Goal: Information Seeking & Learning: Find specific fact

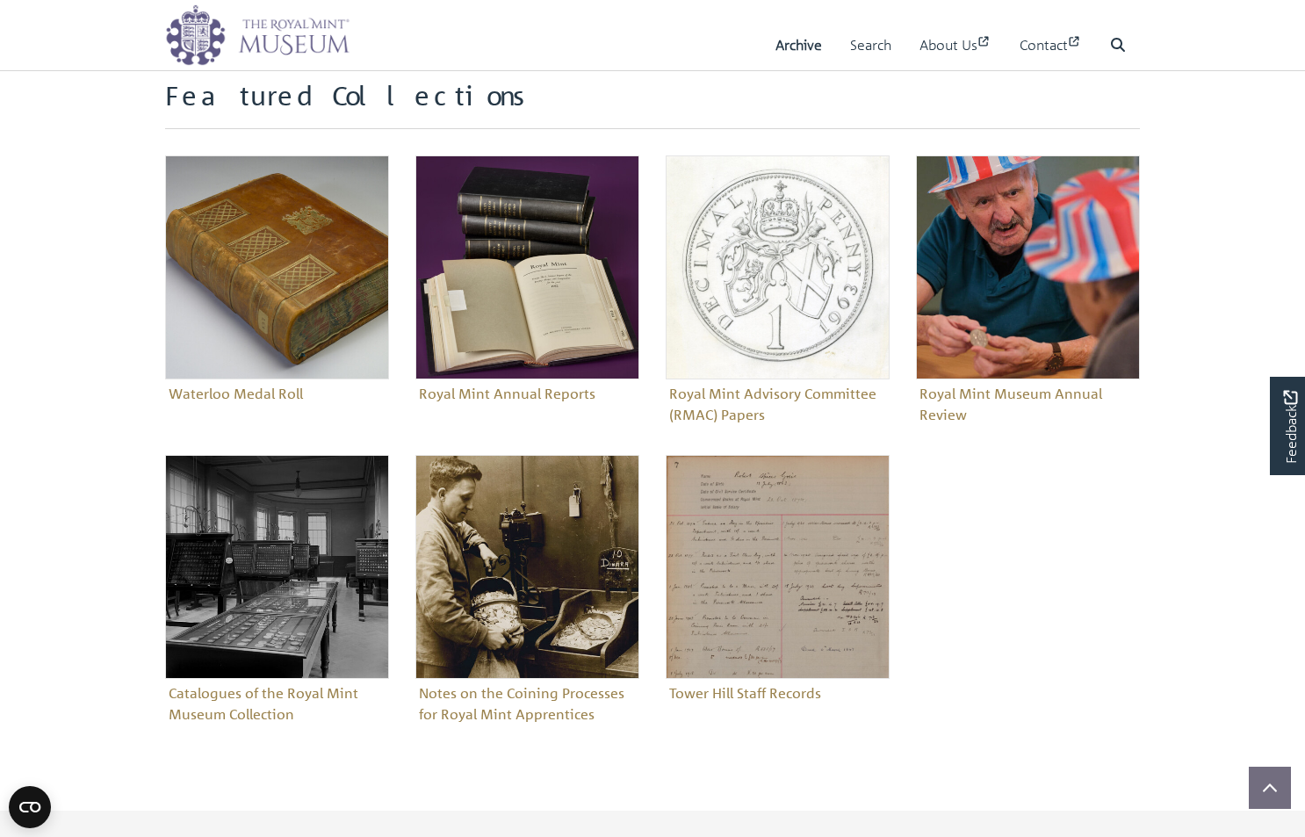
scroll to position [569, 0]
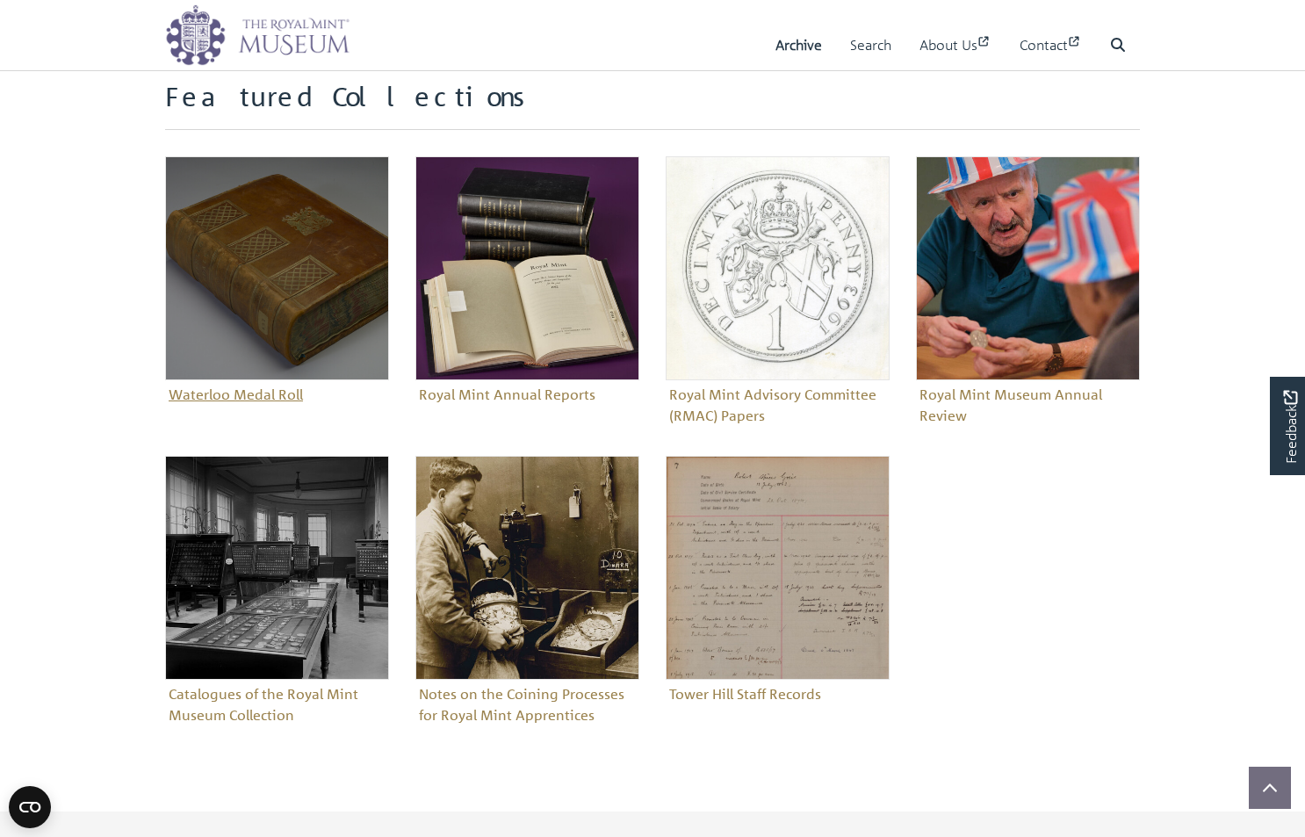
click at [323, 273] on img "Sub-collection" at bounding box center [277, 268] width 224 height 224
click at [295, 391] on figure "Waterloo Medal Roll" at bounding box center [277, 282] width 224 height 252
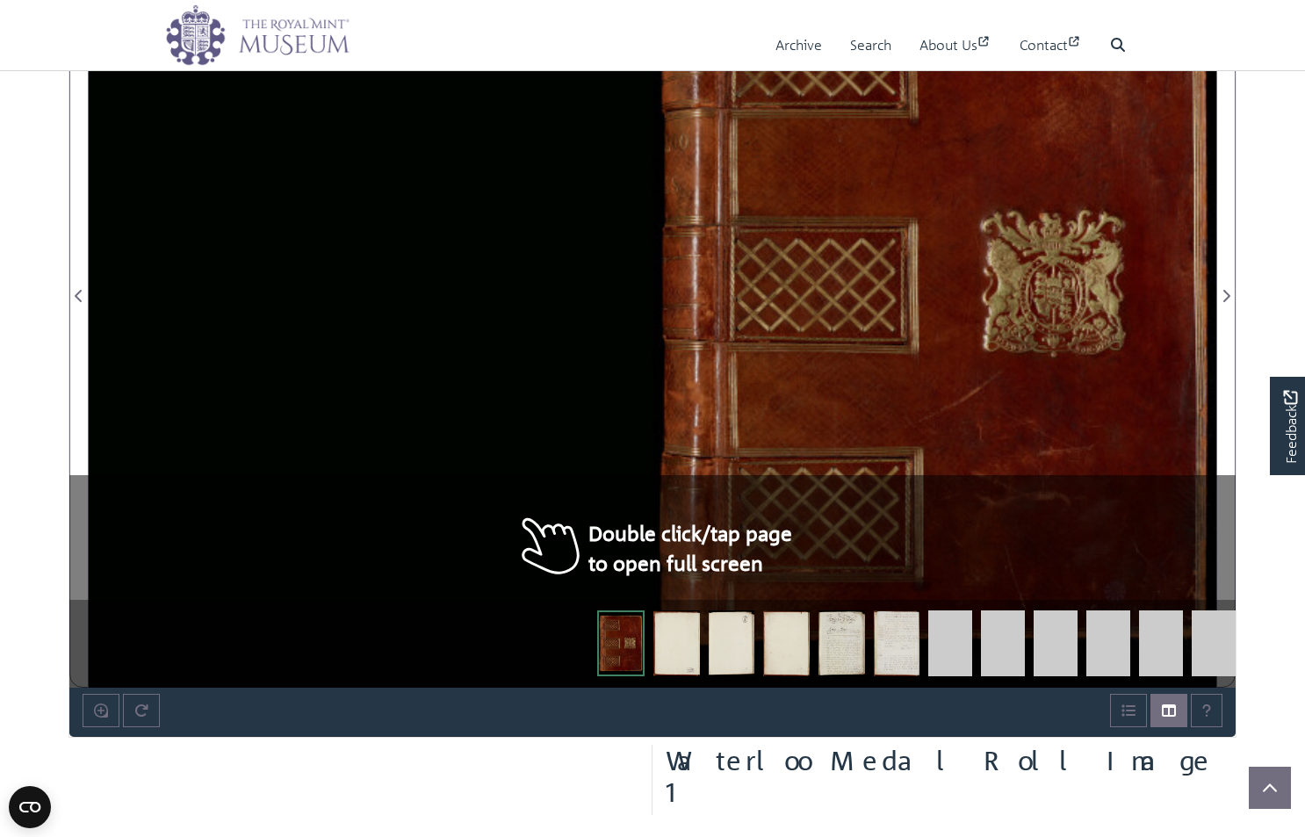
scroll to position [1220, 0]
drag, startPoint x: 820, startPoint y: 378, endPoint x: 581, endPoint y: 378, distance: 238.8
click at [580, 378] on div at bounding box center [652, 285] width 1127 height 803
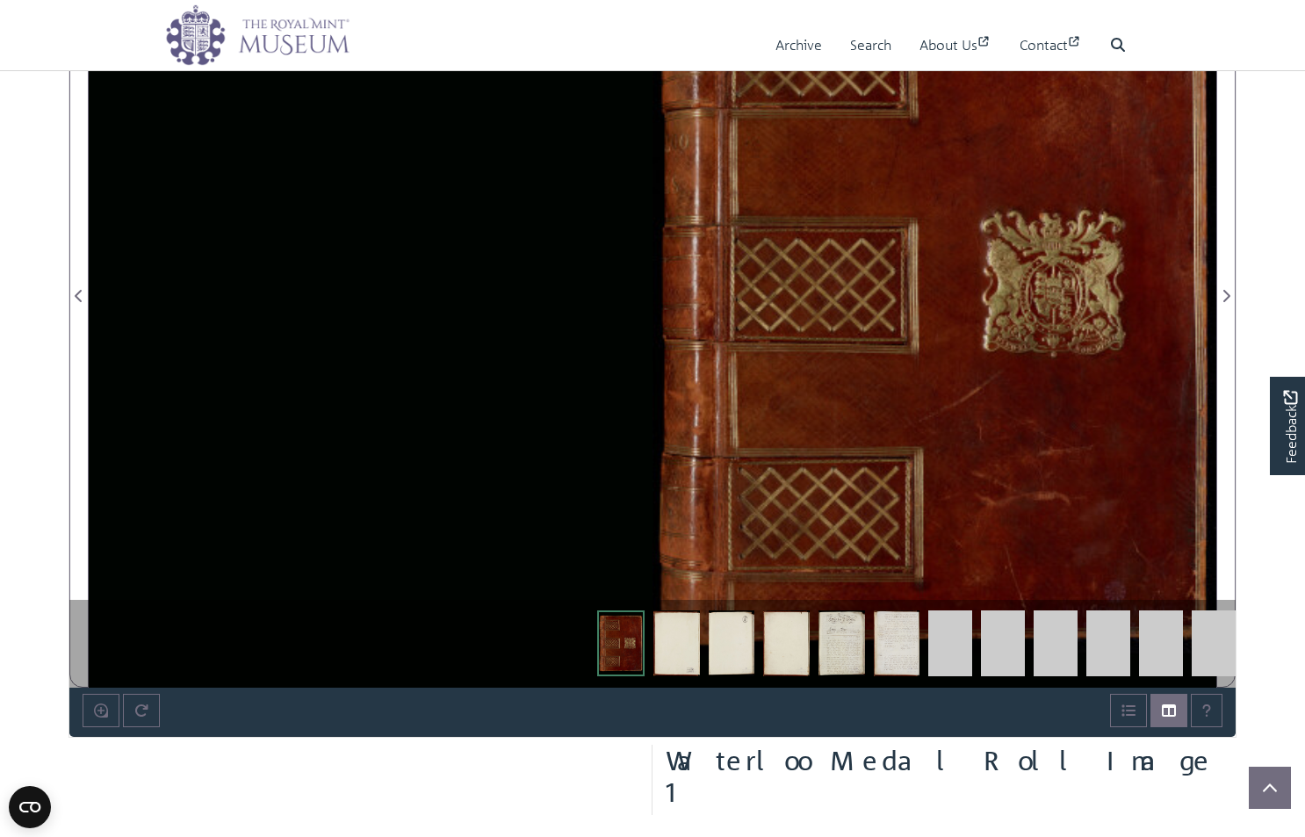
click at [896, 367] on div at bounding box center [934, 285] width 564 height 803
click at [849, 644] on img at bounding box center [841, 643] width 47 height 66
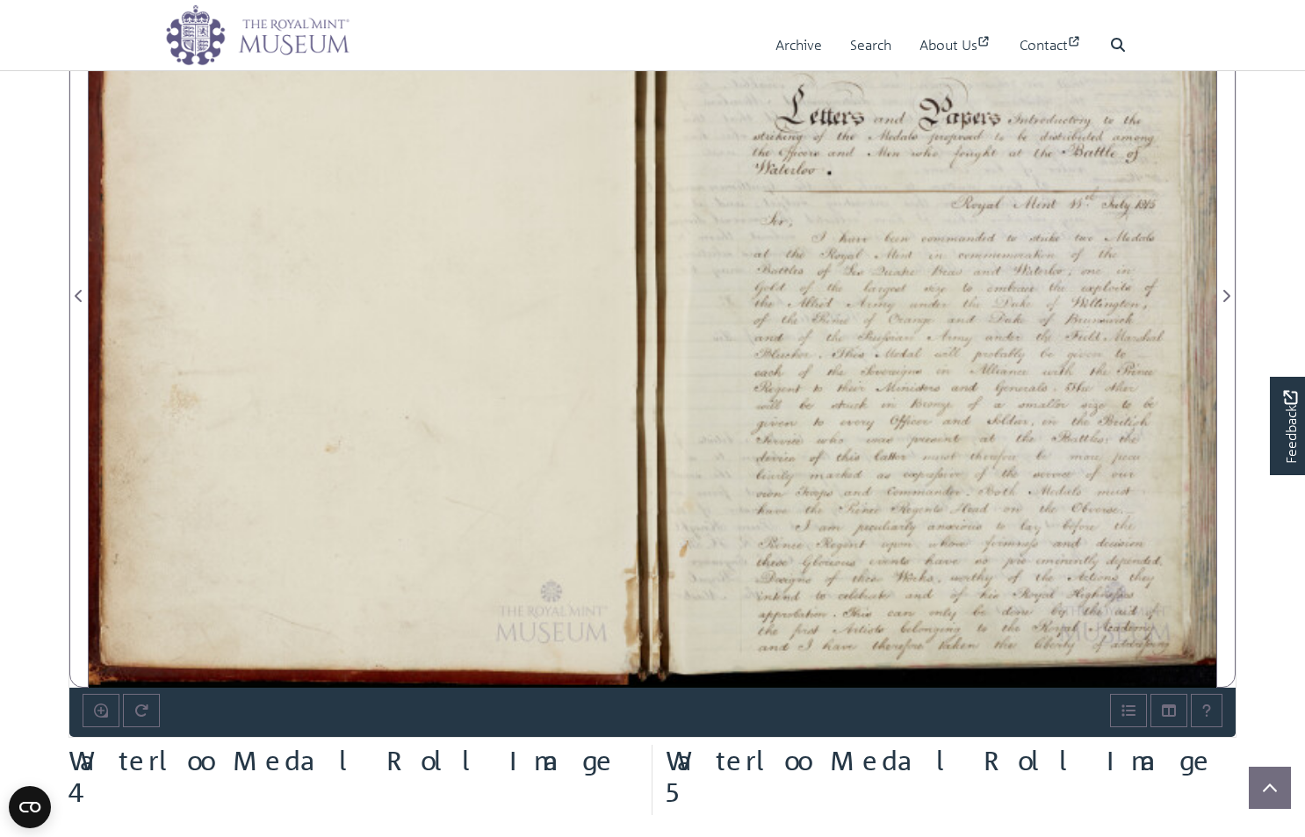
click at [987, 250] on div at bounding box center [934, 285] width 564 height 803
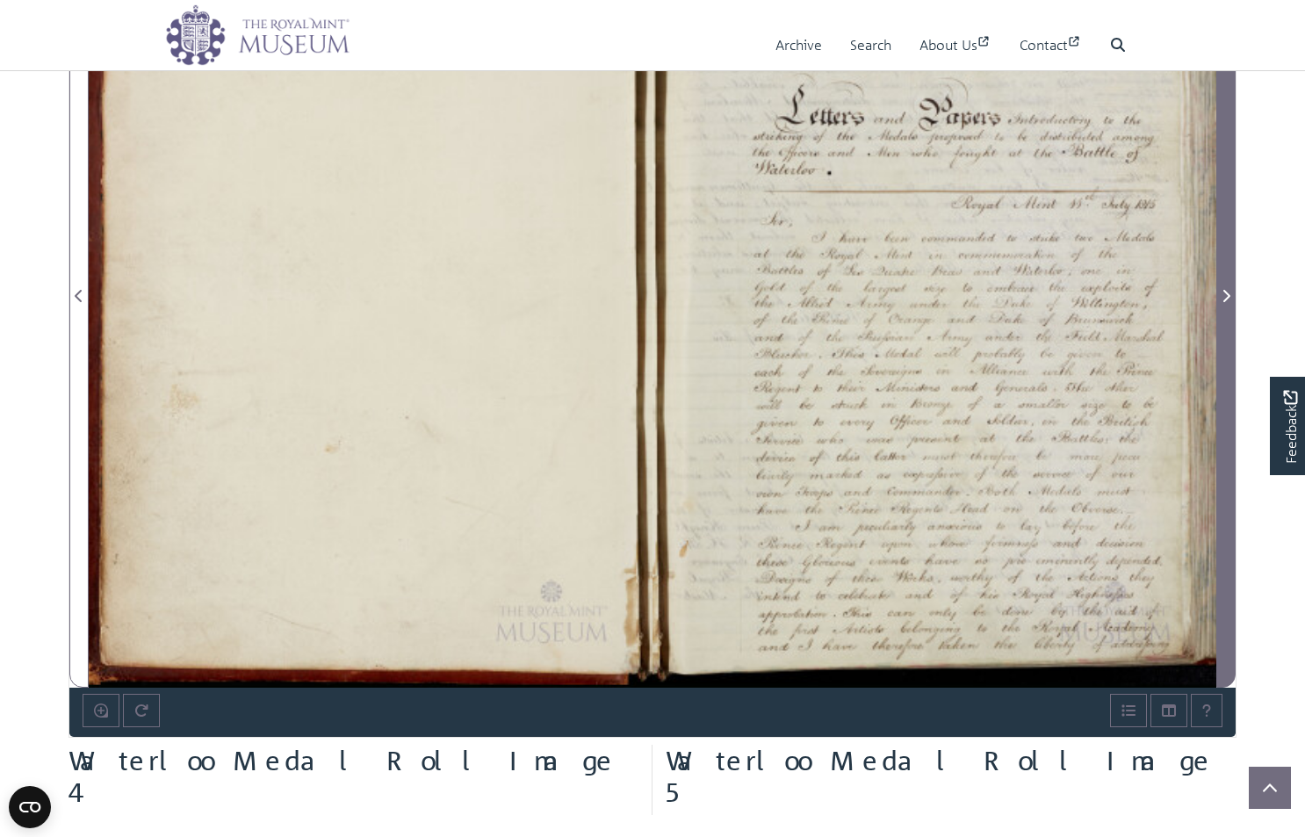
click at [1228, 294] on icon "Next Page" at bounding box center [1226, 296] width 7 height 12
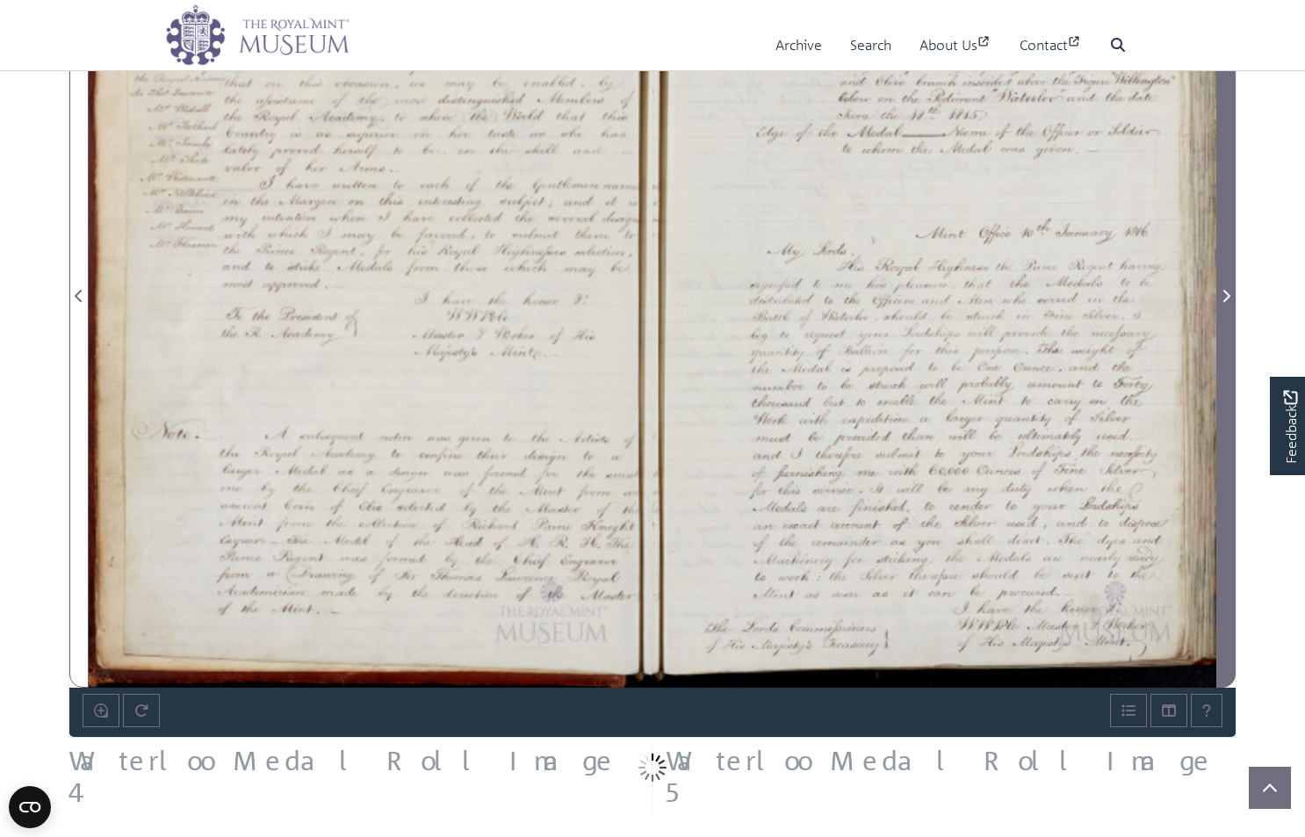
click at [1228, 294] on icon "Next Page" at bounding box center [1226, 296] width 7 height 12
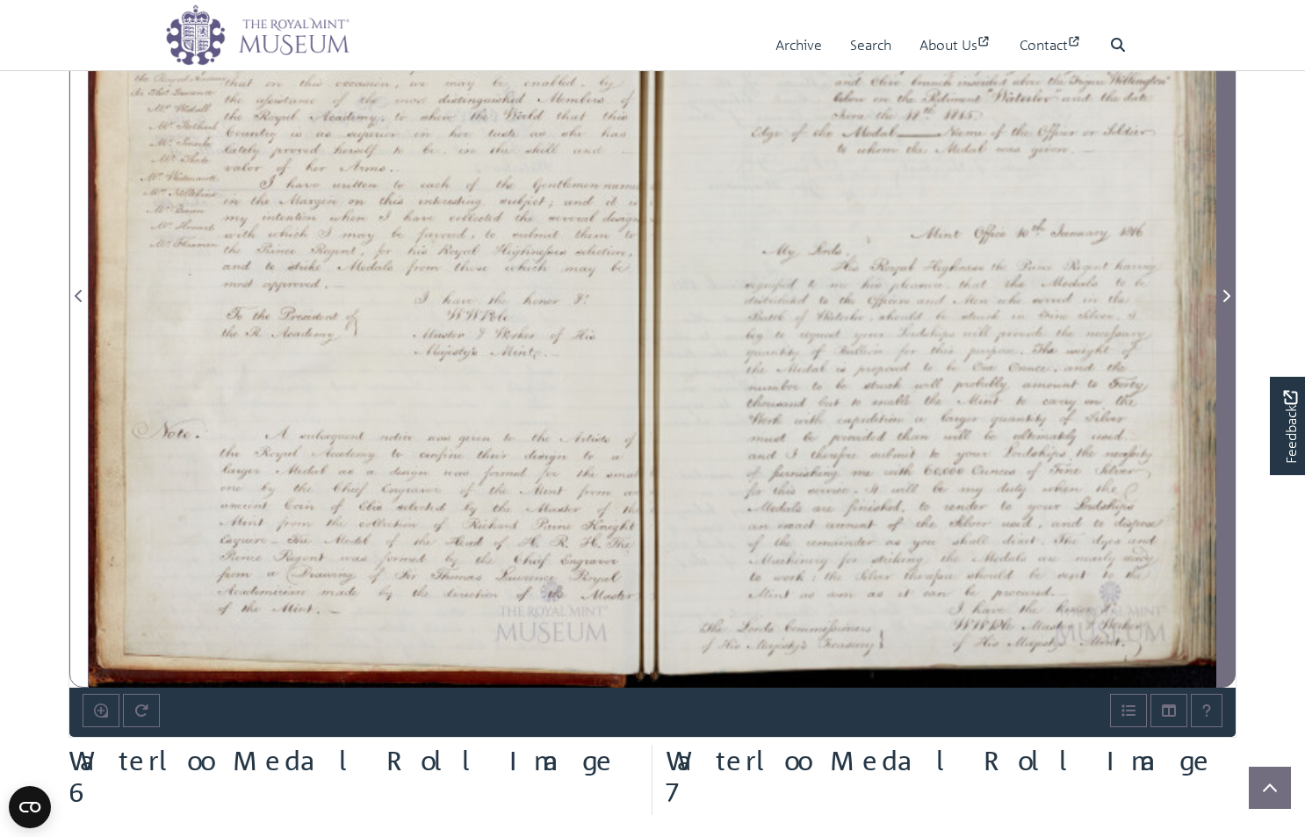
click at [1228, 294] on icon "Next Page" at bounding box center [1226, 296] width 7 height 12
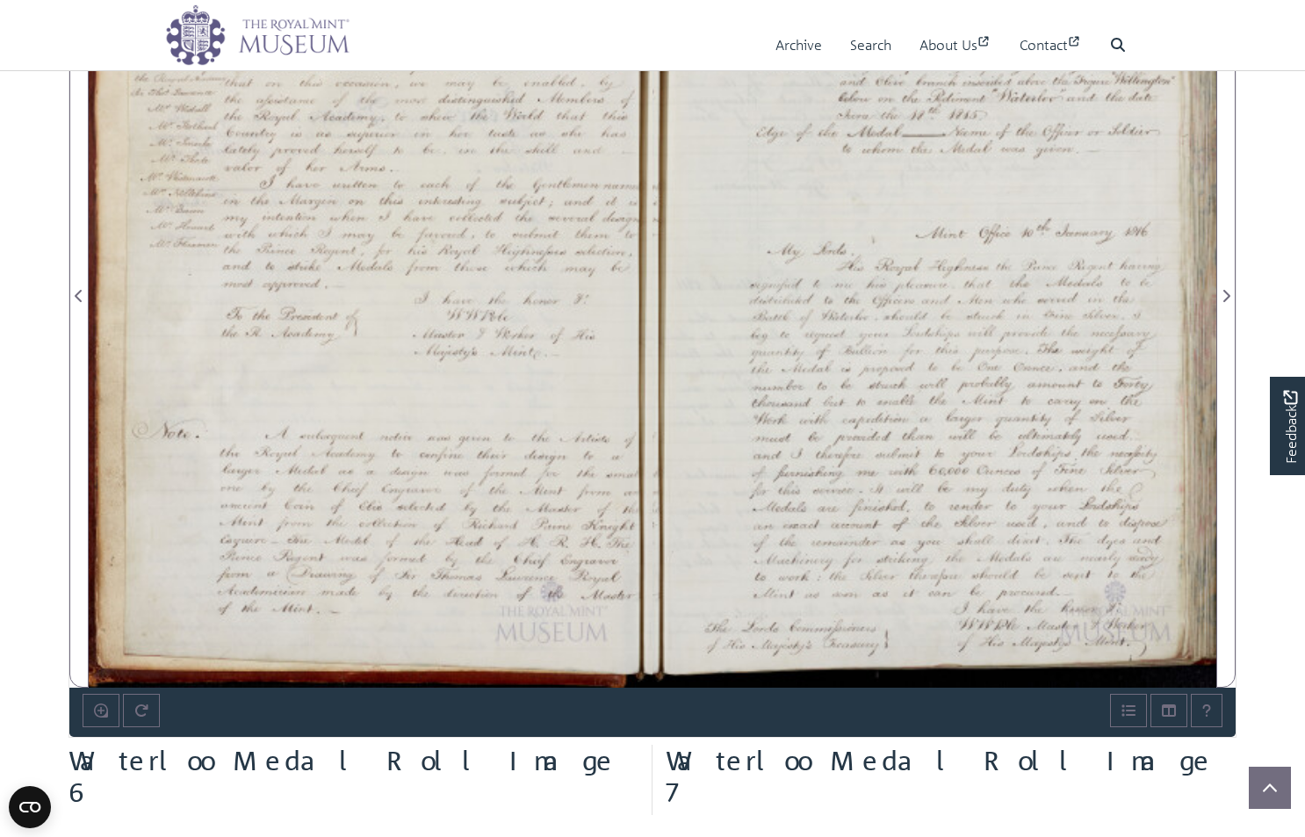
click at [1003, 306] on div at bounding box center [934, 285] width 564 height 803
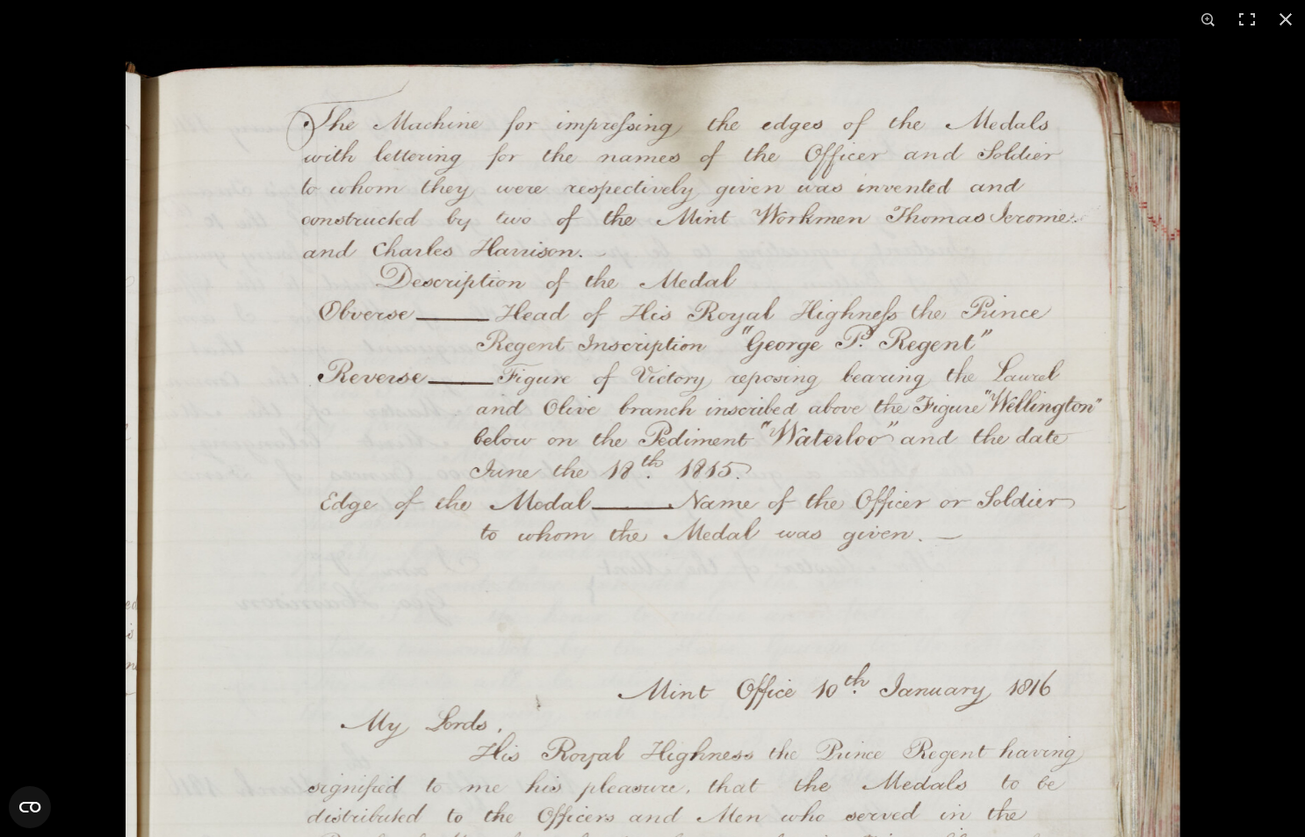
click at [1053, 392] on img at bounding box center [653, 789] width 1055 height 1501
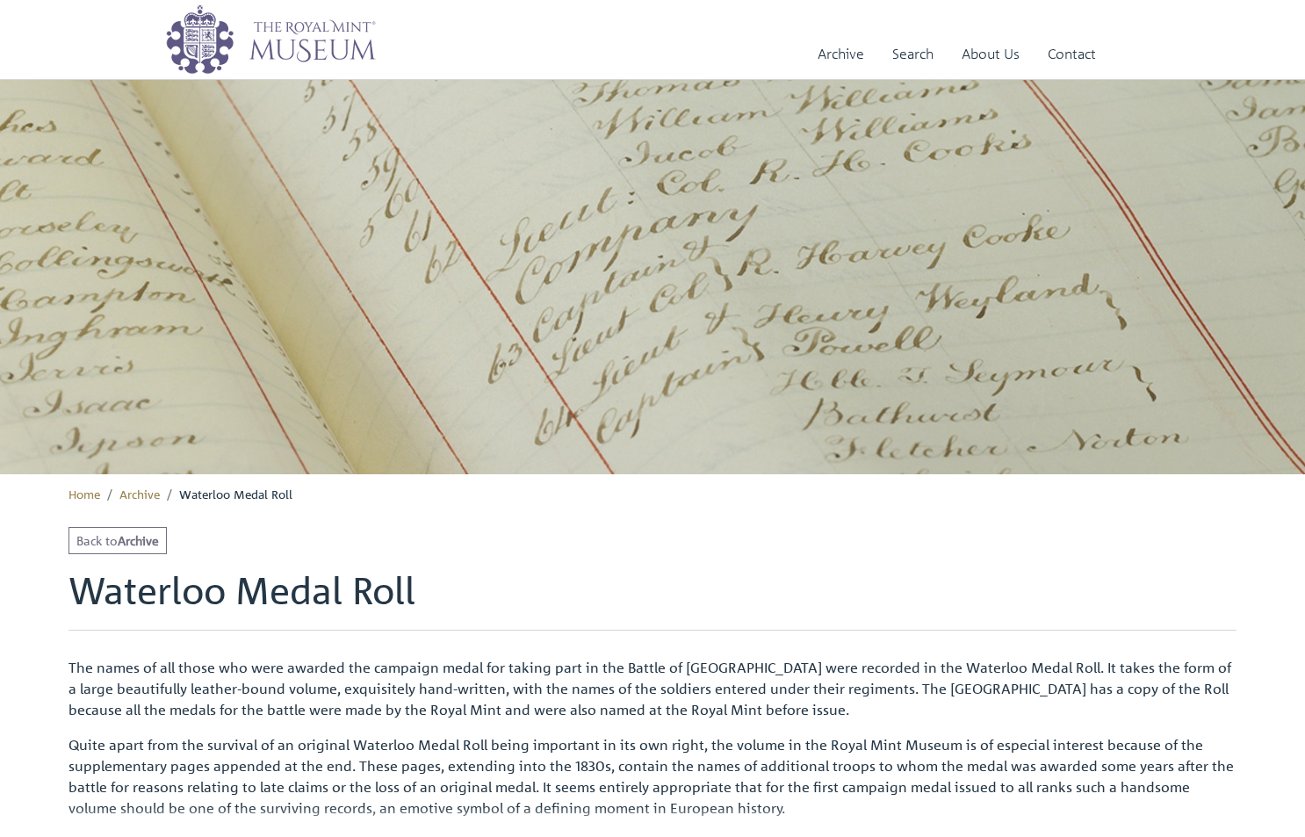
scroll to position [473, 0]
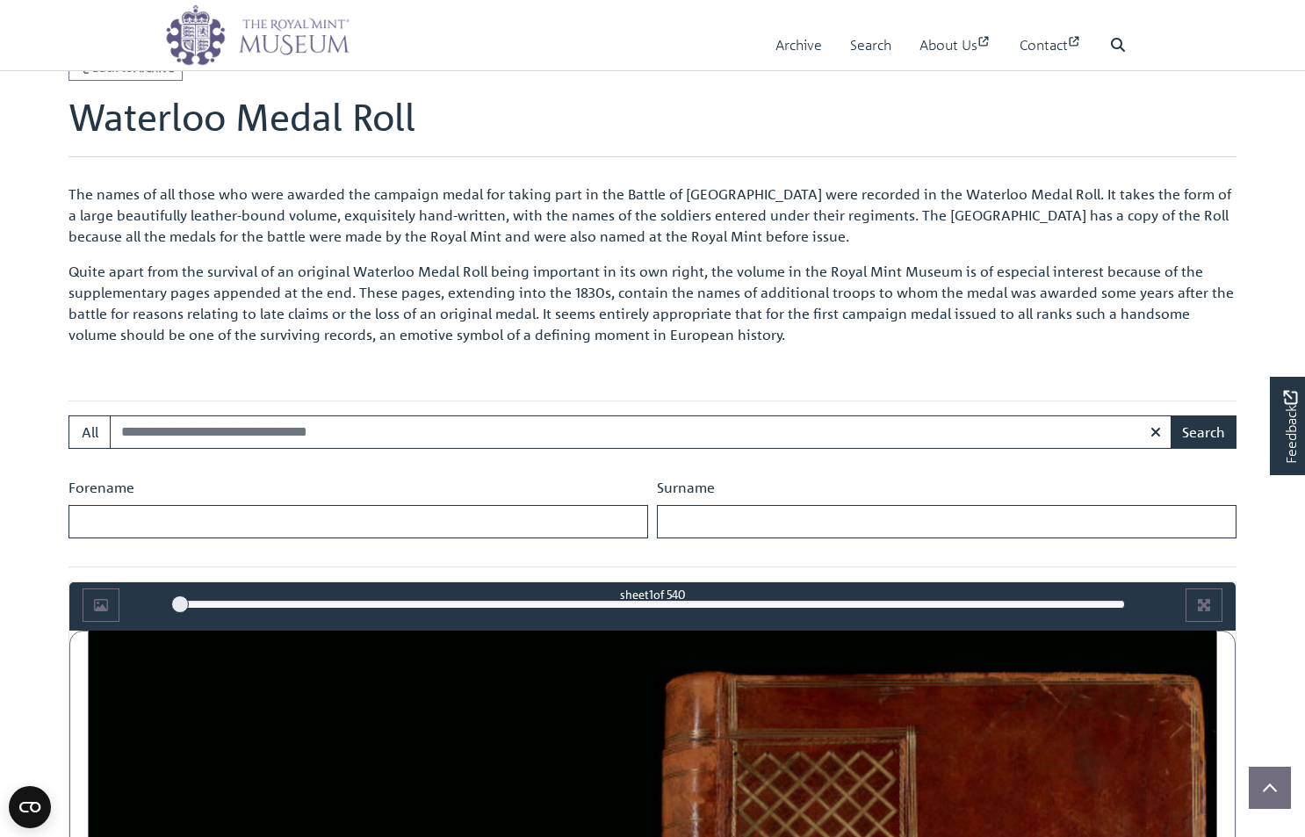
click at [680, 537] on div "Forename Surname" at bounding box center [652, 515] width 1177 height 76
click at [681, 530] on input "Surname" at bounding box center [947, 521] width 580 height 33
type input "******"
click at [1203, 431] on button "Search" at bounding box center [1203, 431] width 66 height 33
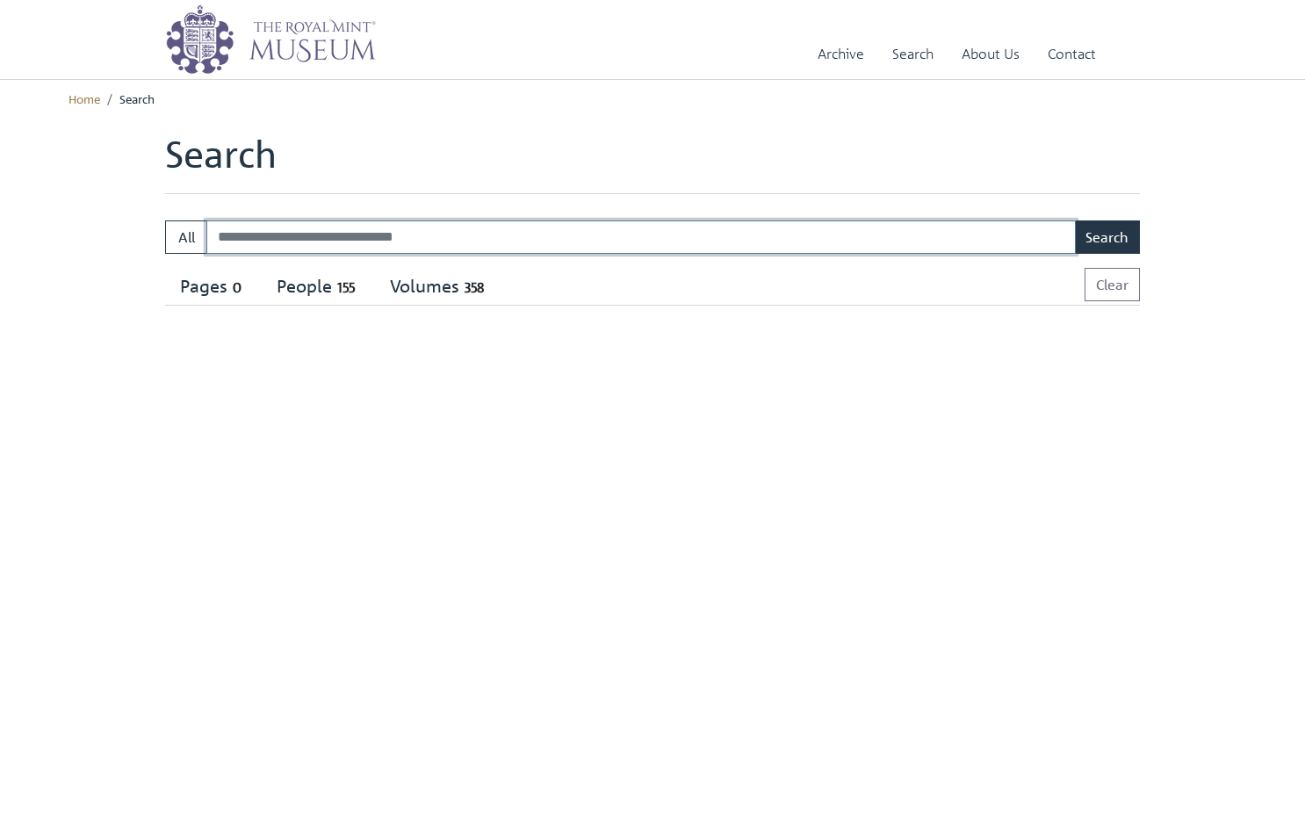
select select "****"
